Goal: Task Accomplishment & Management: Use online tool/utility

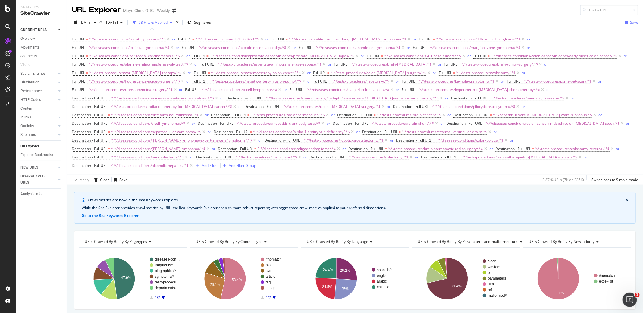
click at [212, 163] on div "Add Filter" at bounding box center [210, 165] width 16 height 5
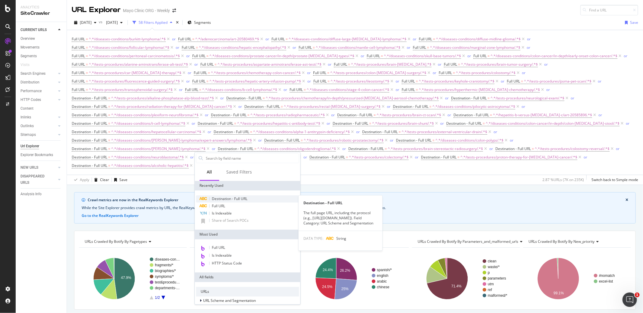
click at [234, 198] on span "Destination - Full URL" at bounding box center [230, 198] width 36 height 5
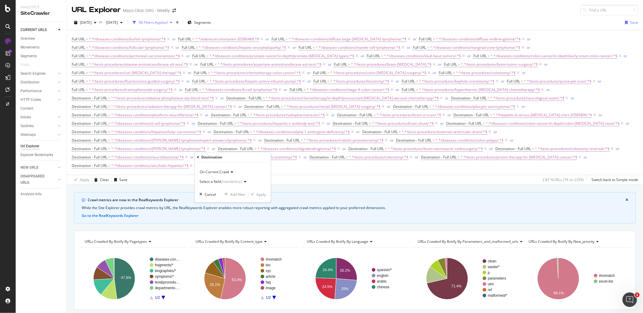
click at [211, 182] on div "Select a field (mandatory)" at bounding box center [221, 182] width 42 height 4
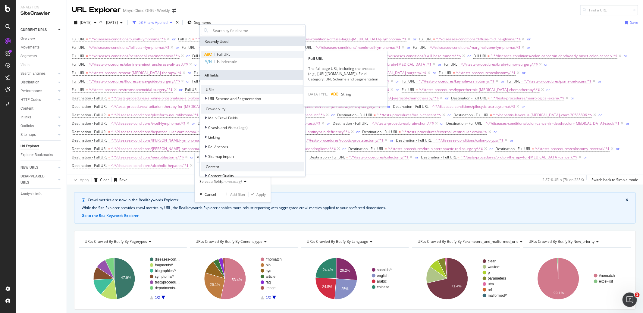
click at [224, 56] on span "Full URL" at bounding box center [223, 54] width 13 height 5
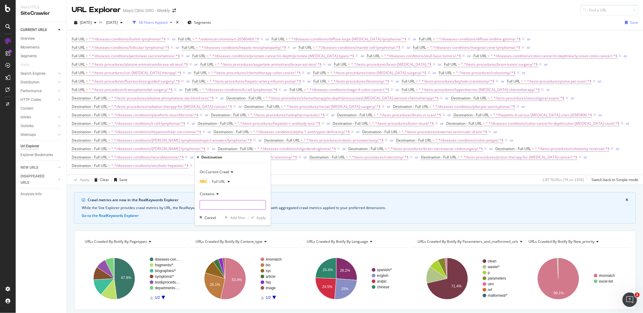
click at [216, 203] on input "text" at bounding box center [233, 205] width 66 height 10
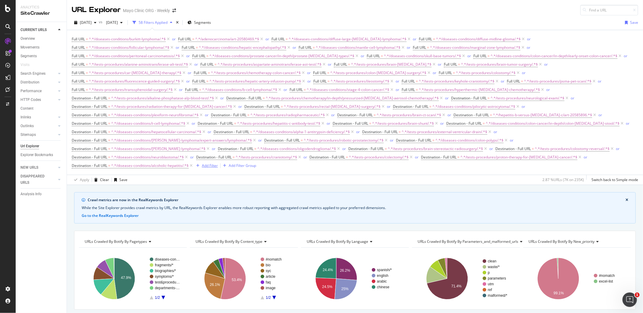
click at [209, 163] on div "Add Filter" at bounding box center [210, 165] width 16 height 5
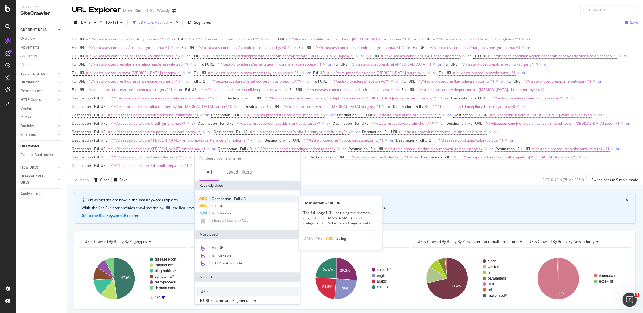
click at [218, 199] on span "Destination - Full URL" at bounding box center [230, 198] width 36 height 5
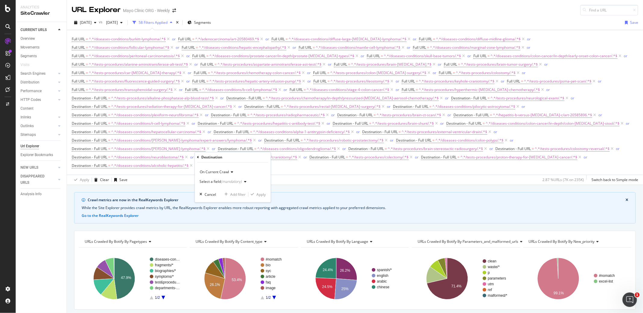
click at [213, 182] on div "Select a field (mandatory)" at bounding box center [221, 182] width 42 height 4
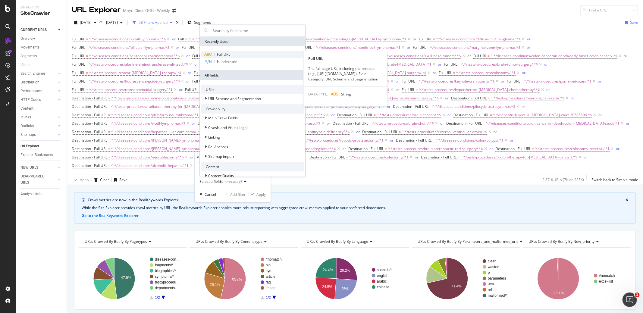
click at [221, 53] on span "Full URL" at bounding box center [223, 54] width 13 height 5
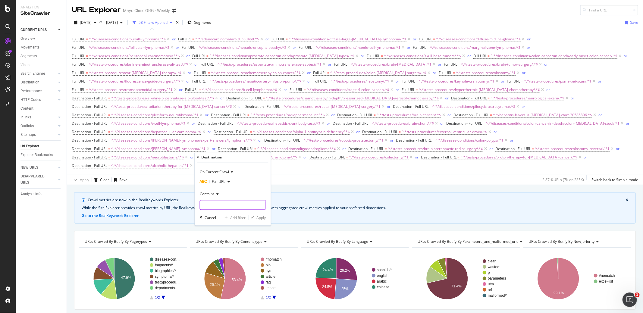
click at [218, 207] on input "text" at bounding box center [233, 205] width 66 height 10
paste input "/diseases-conditions/nonalcoholic-[MEDICAL_DATA]-disease/in-depth/fatty-[MEDICA…"
type input "/diseases-conditions/nonalcoholic-[MEDICAL_DATA]-disease/in-depth/fatty-[MEDICA…"
click at [258, 217] on div "Apply" at bounding box center [261, 217] width 9 height 5
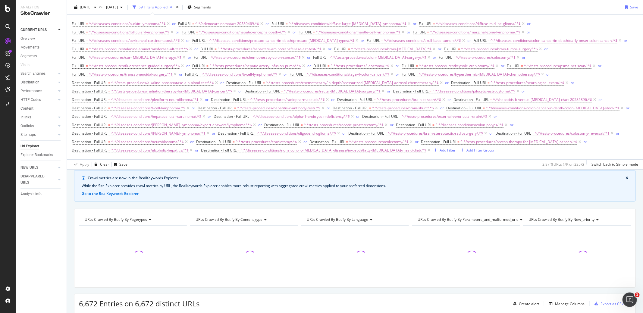
scroll to position [30, 0]
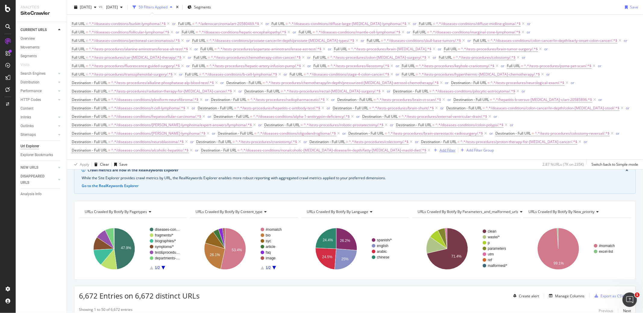
click at [440, 148] on div "Add Filter" at bounding box center [448, 150] width 16 height 5
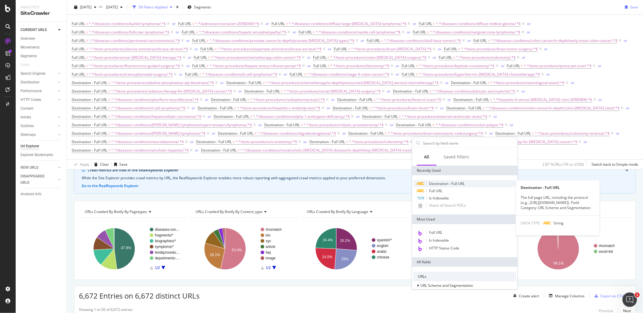
click at [437, 186] on div "Destination - Full URL" at bounding box center [448, 183] width 36 height 5
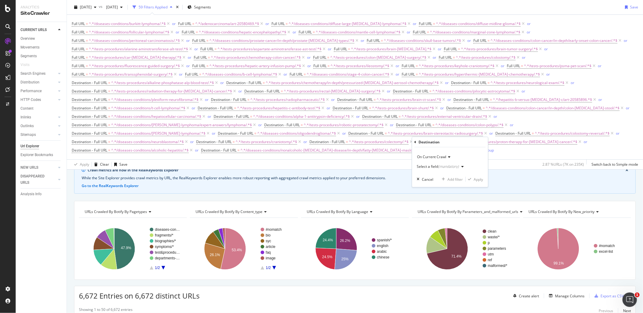
click at [432, 167] on div "Select a field (mandatory)" at bounding box center [438, 167] width 42 height 4
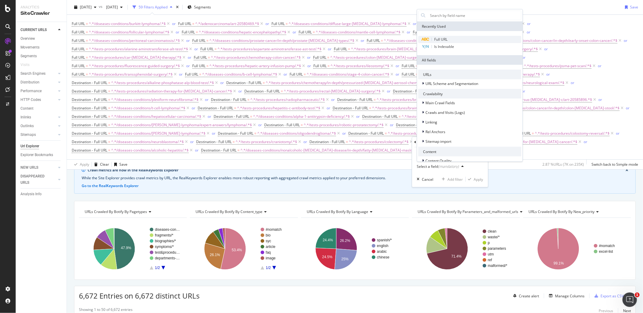
click at [445, 38] on span "Full URL" at bounding box center [440, 39] width 13 height 5
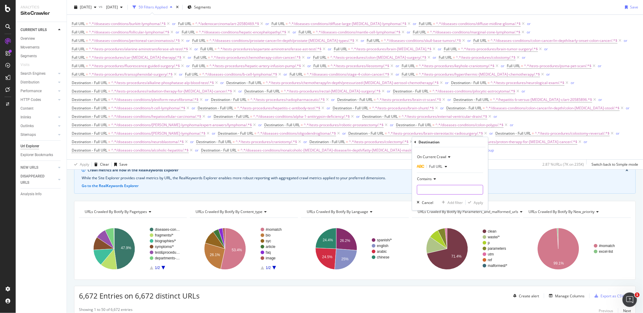
click at [425, 187] on input "text" at bounding box center [451, 190] width 66 height 10
paste input "/diseases-conditions/nonalcoholic-[MEDICAL_DATA]-disease/in-depth/vitamins-and-…"
type input "/diseases-conditions/nonalcoholic-[MEDICAL_DATA]-disease/in-depth/vitamins-and-…"
click at [475, 201] on div "Apply" at bounding box center [478, 202] width 9 height 5
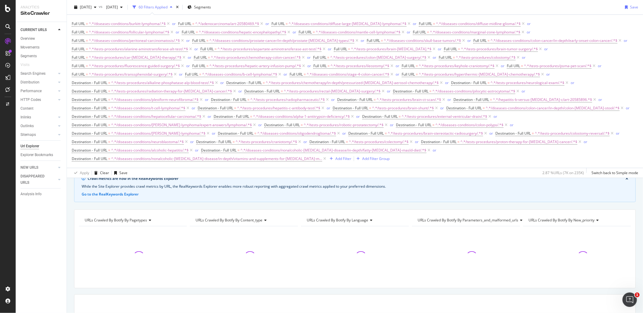
scroll to position [39, 0]
